Goal: Task Accomplishment & Management: Use online tool/utility

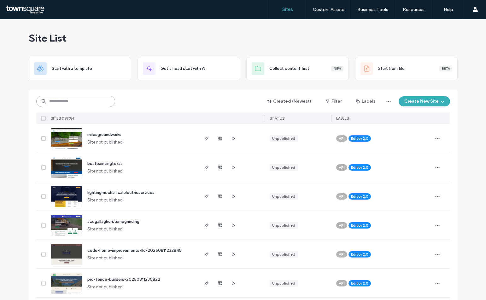
click at [80, 99] on input at bounding box center [75, 101] width 79 height 11
paste input "********"
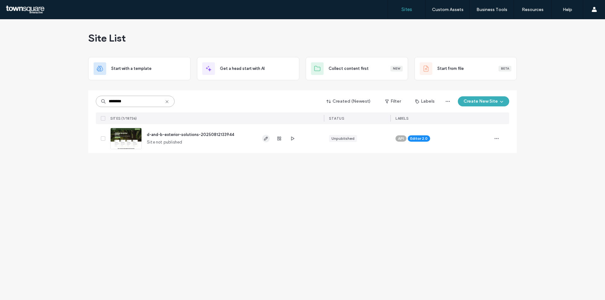
type input "********"
click at [268, 137] on icon "button" at bounding box center [265, 138] width 5 height 5
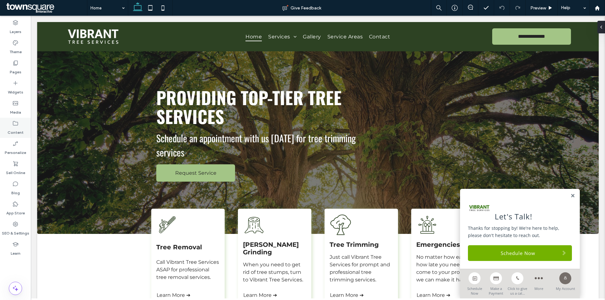
click at [20, 122] on div "Content" at bounding box center [15, 128] width 31 height 20
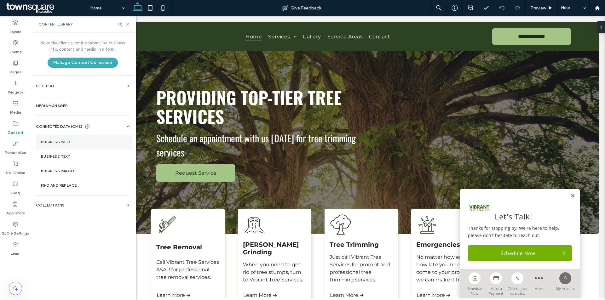
click at [69, 145] on section "Business Info" at bounding box center [84, 142] width 96 height 14
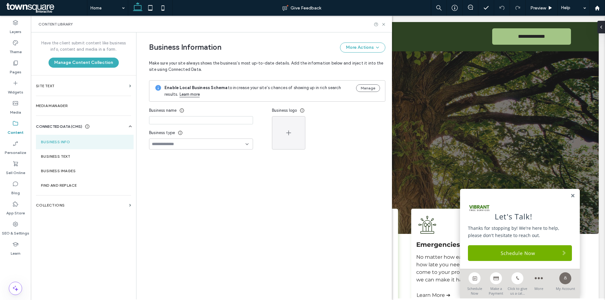
type input "**********"
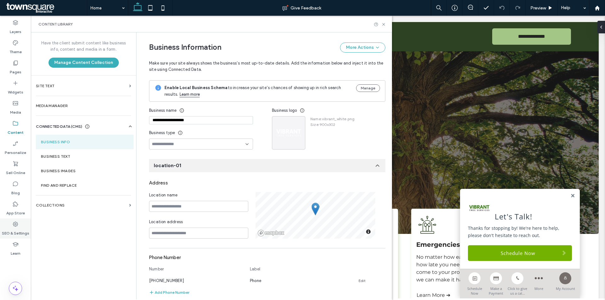
click at [8, 228] on label "SEO & Settings" at bounding box center [15, 231] width 27 height 9
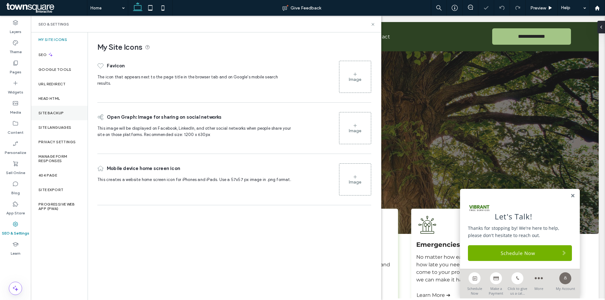
click at [67, 118] on div "Site Backup" at bounding box center [59, 113] width 57 height 14
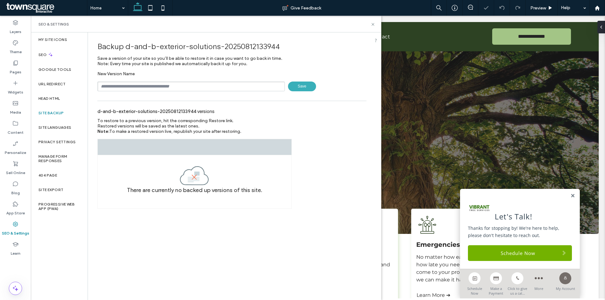
click at [203, 85] on input "text" at bounding box center [190, 87] width 187 height 10
type input "**********"
click at [307, 87] on span "Save" at bounding box center [302, 87] width 28 height 10
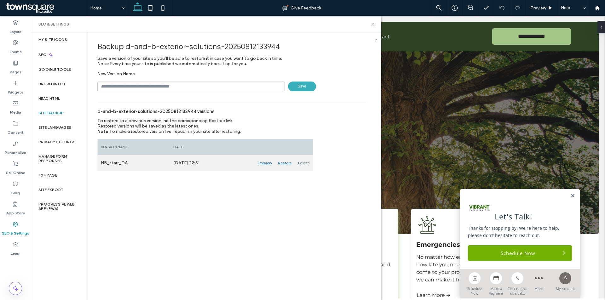
click at [305, 161] on div "Delete" at bounding box center [304, 163] width 18 height 16
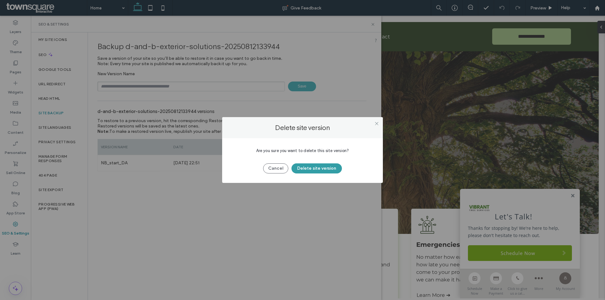
click at [304, 170] on button "Delete site version" at bounding box center [316, 169] width 50 height 10
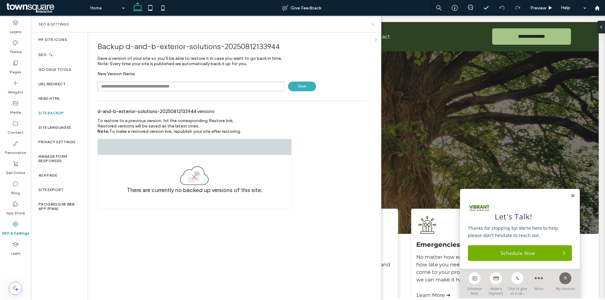
click at [372, 23] on icon at bounding box center [373, 24] width 5 height 5
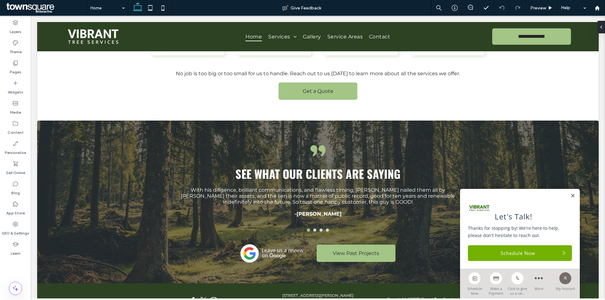
scroll to position [789, 0]
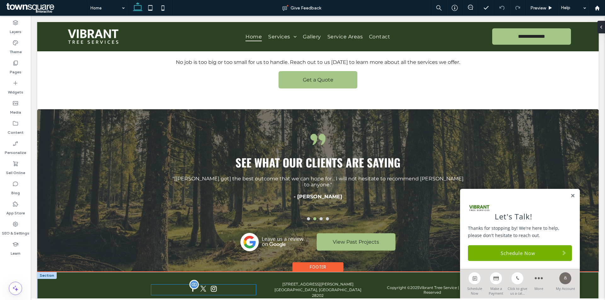
click at [216, 285] on div at bounding box center [203, 290] width 104 height 10
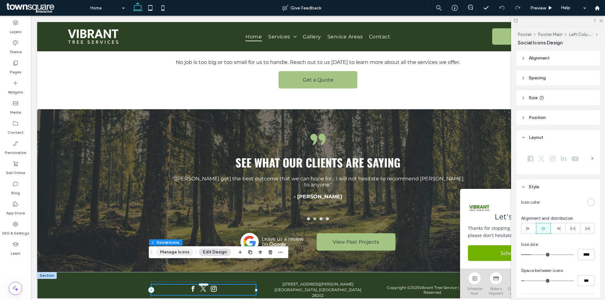
click at [166, 255] on button "Manage Icons" at bounding box center [174, 253] width 37 height 8
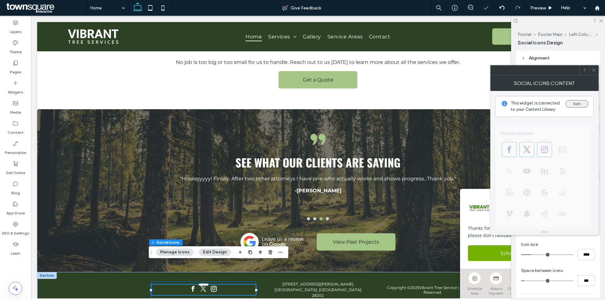
click at [570, 103] on button "Edit" at bounding box center [577, 104] width 23 height 8
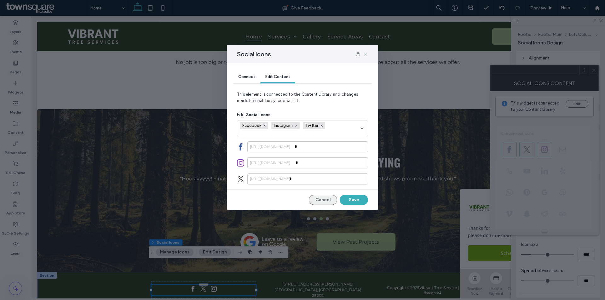
click at [322, 200] on button "Cancel" at bounding box center [323, 200] width 28 height 10
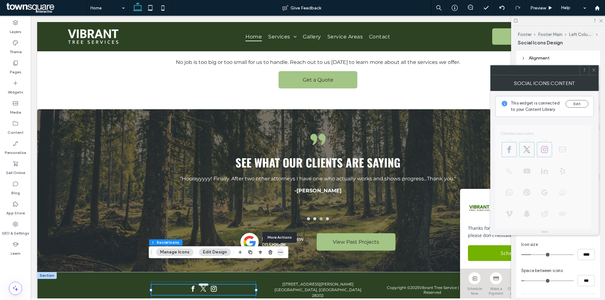
click at [278, 253] on icon "button" at bounding box center [280, 252] width 5 height 5
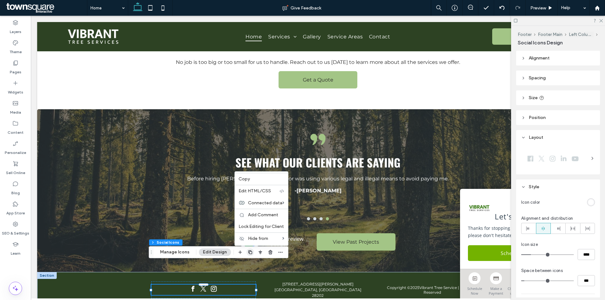
click at [248, 252] on icon "button" at bounding box center [250, 252] width 5 height 5
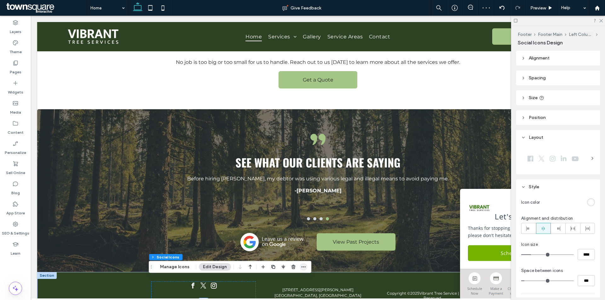
click at [302, 267] on use "button" at bounding box center [304, 267] width 4 height 1
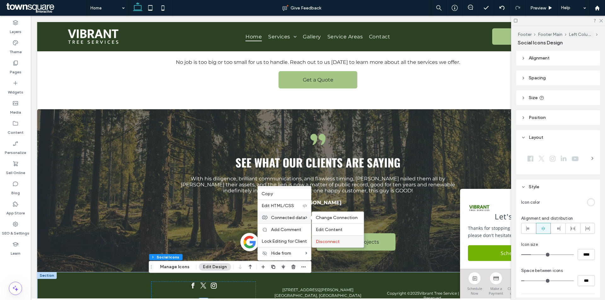
click at [323, 240] on span "Disconnect" at bounding box center [328, 241] width 24 height 5
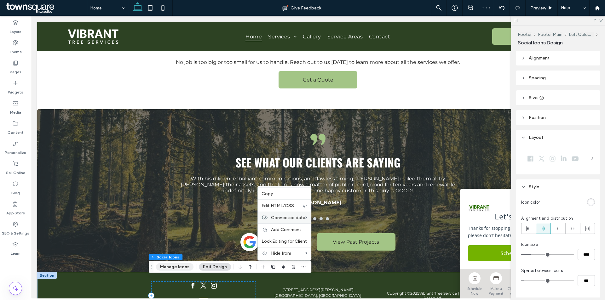
click at [182, 265] on button "Manage Icons" at bounding box center [174, 267] width 37 height 8
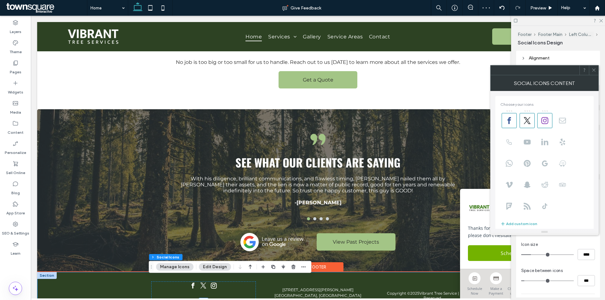
click at [133, 276] on div "Copyright © 2025 Vibrant Tree Service | All Rights Reserved [STREET_ADDRESS][PE…" at bounding box center [318, 301] width 378 height 58
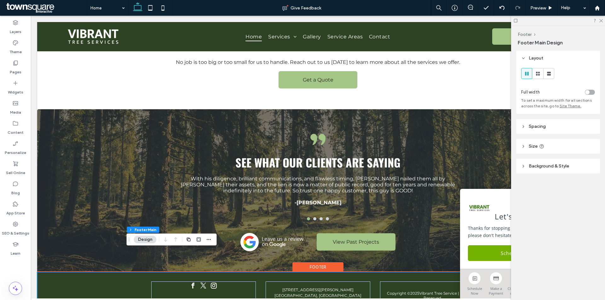
click at [185, 300] on div at bounding box center [203, 305] width 104 height 10
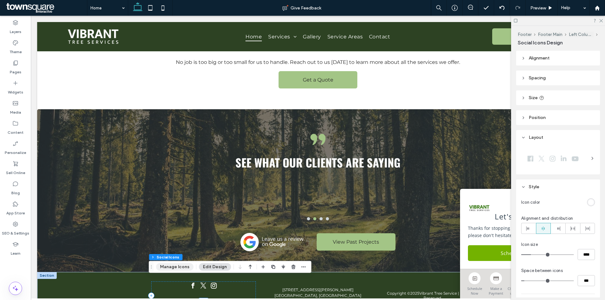
click at [178, 270] on button "Manage Icons" at bounding box center [174, 267] width 37 height 8
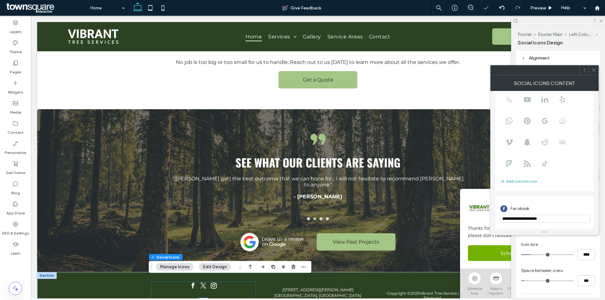
scroll to position [95, 0]
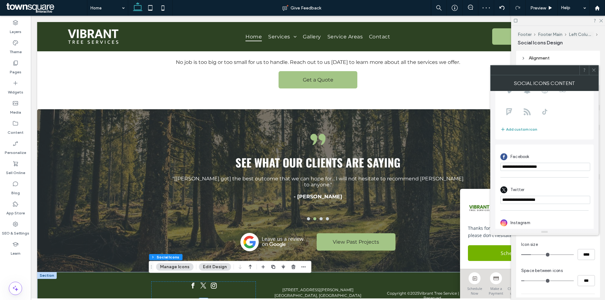
click at [527, 130] on button "Add custom icon" at bounding box center [518, 130] width 37 height 8
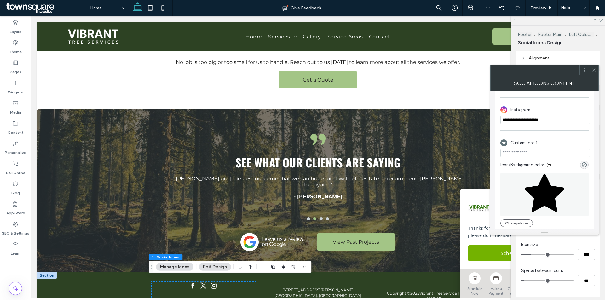
scroll to position [213, 0]
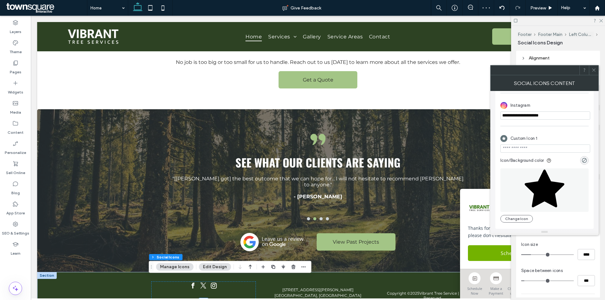
click at [552, 191] on icon at bounding box center [545, 189] width 40 height 38
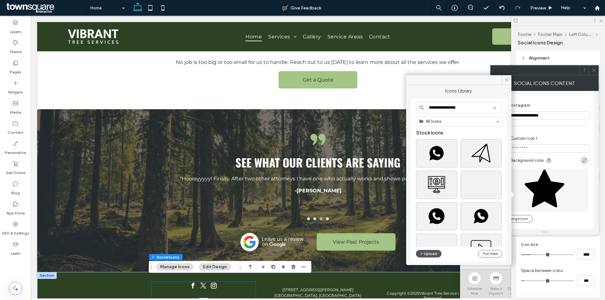
click at [430, 253] on button "Upload" at bounding box center [429, 254] width 26 height 8
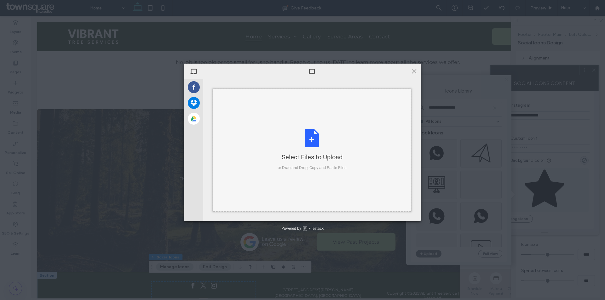
click at [304, 134] on div "Select Files to Upload or Drag and Drop, Copy and Paste Files" at bounding box center [312, 150] width 69 height 42
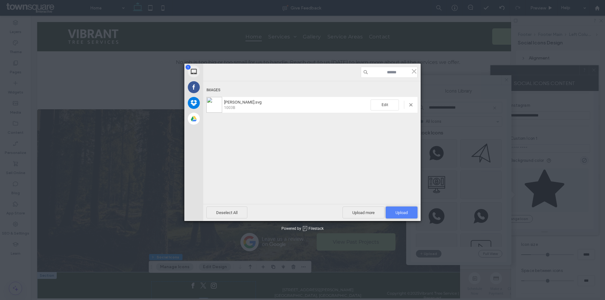
click at [404, 210] on span "Upload 1" at bounding box center [401, 212] width 12 height 5
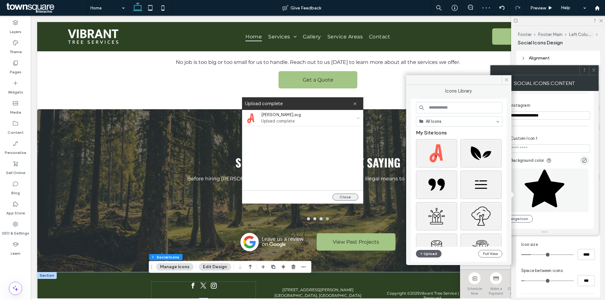
click at [347, 200] on button "Close" at bounding box center [345, 197] width 26 height 7
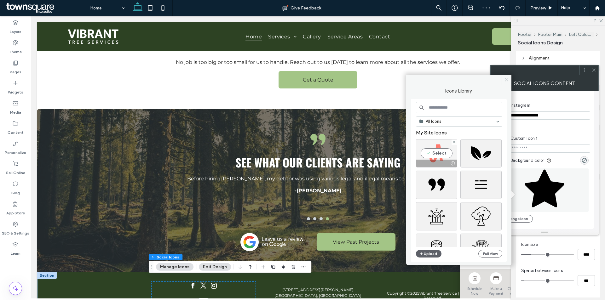
click at [443, 156] on div "Select" at bounding box center [436, 153] width 41 height 28
